Goal: Task Accomplishment & Management: Complete application form

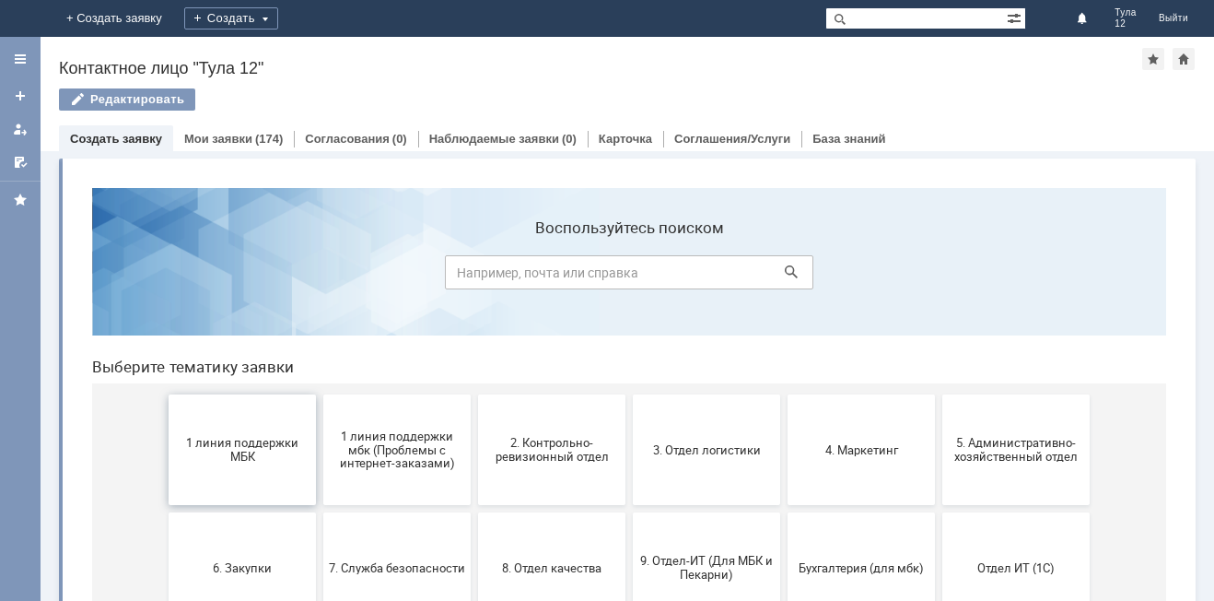
click at [224, 454] on span "1 линия поддержки МБК" at bounding box center [242, 450] width 136 height 28
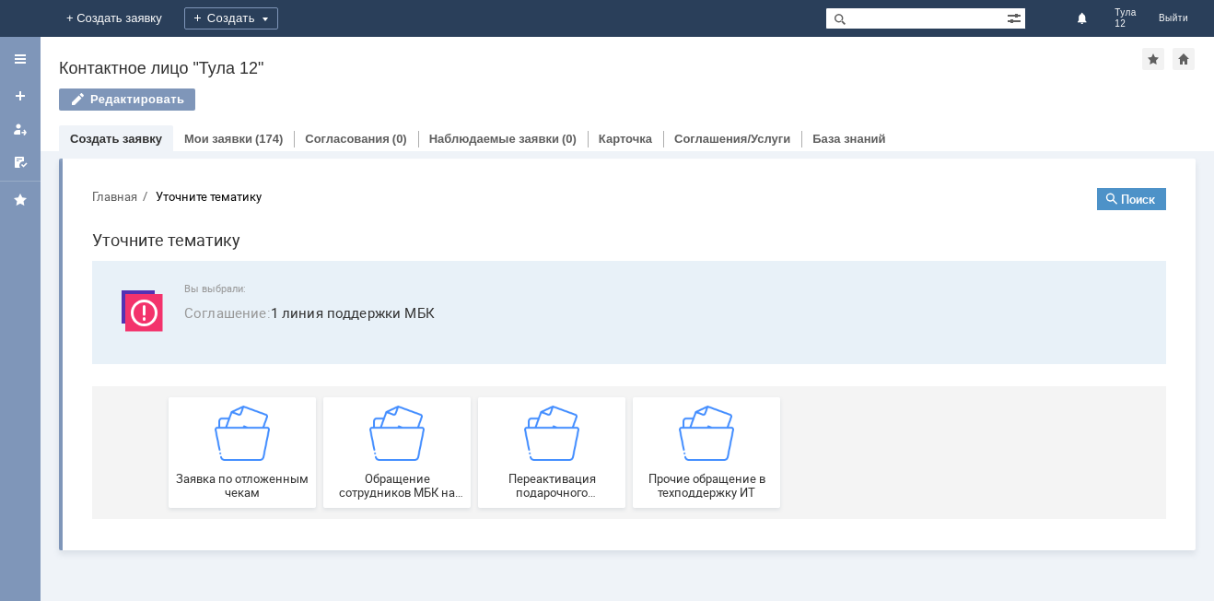
click at [224, 454] on img at bounding box center [242, 432] width 55 height 55
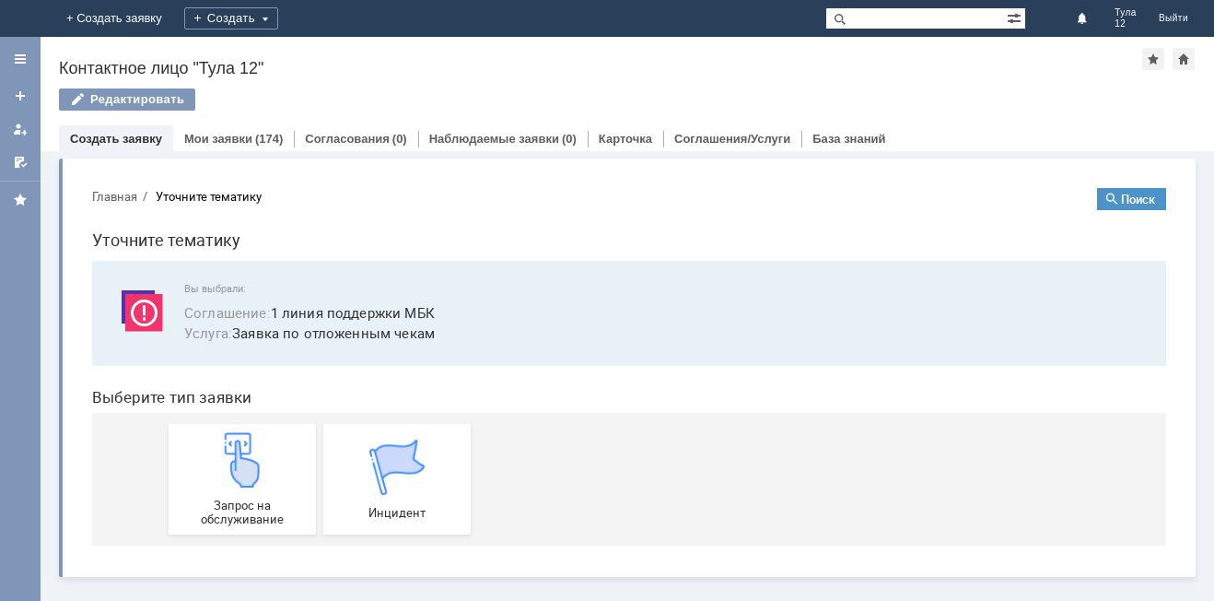
click at [224, 454] on img at bounding box center [242, 459] width 55 height 55
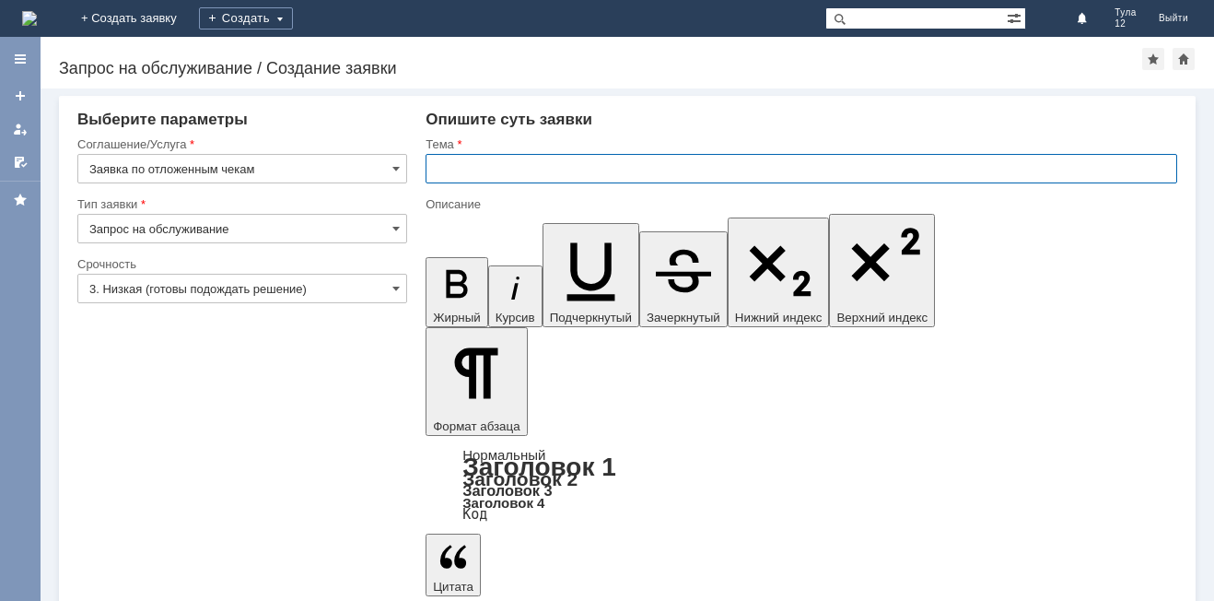
click at [515, 179] on input "text" at bounding box center [802, 168] width 752 height 29
type input "Тула 12 отложенные чеки"
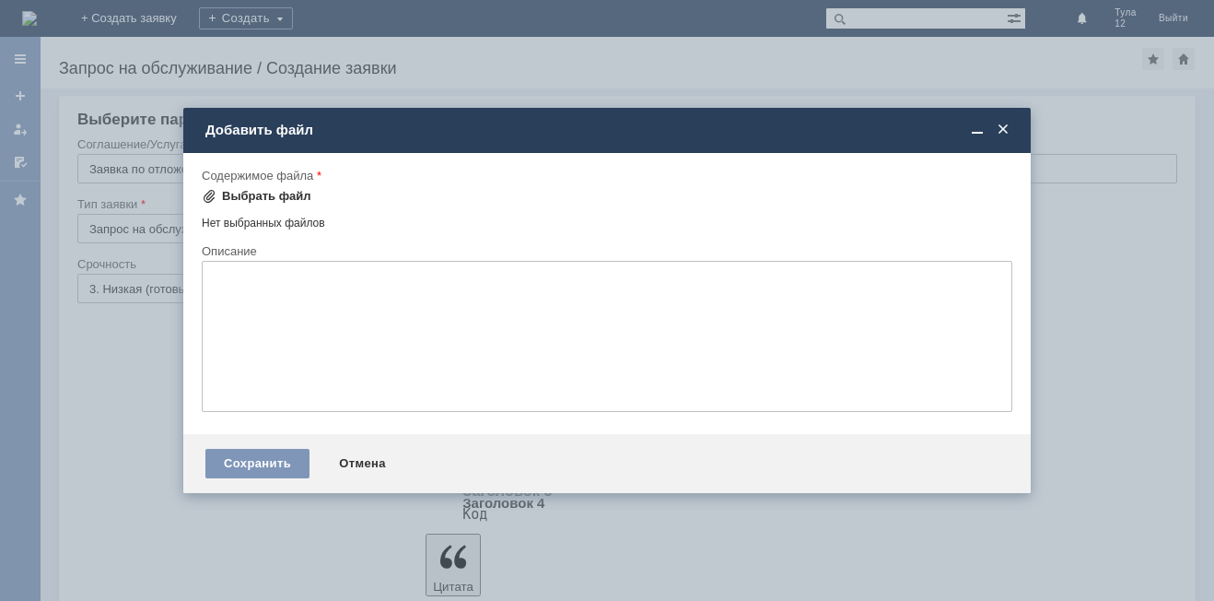
click at [289, 189] on div "Выбрать файл" at bounding box center [266, 196] width 89 height 15
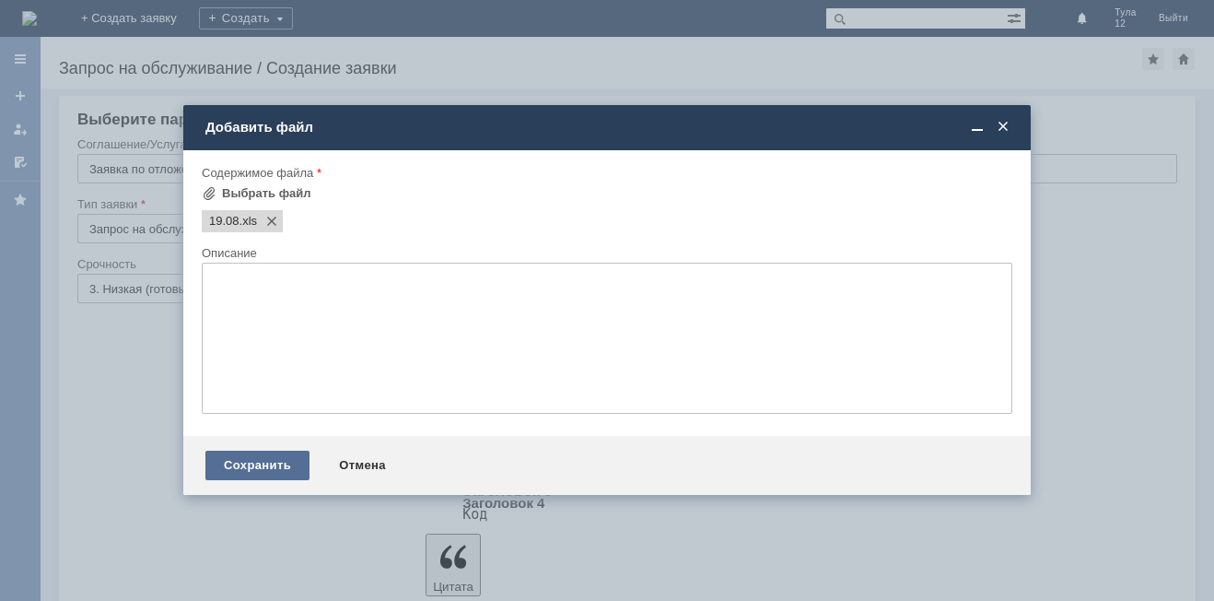
click at [239, 465] on div "Сохранить" at bounding box center [257, 464] width 104 height 29
